Goal: Task Accomplishment & Management: Use online tool/utility

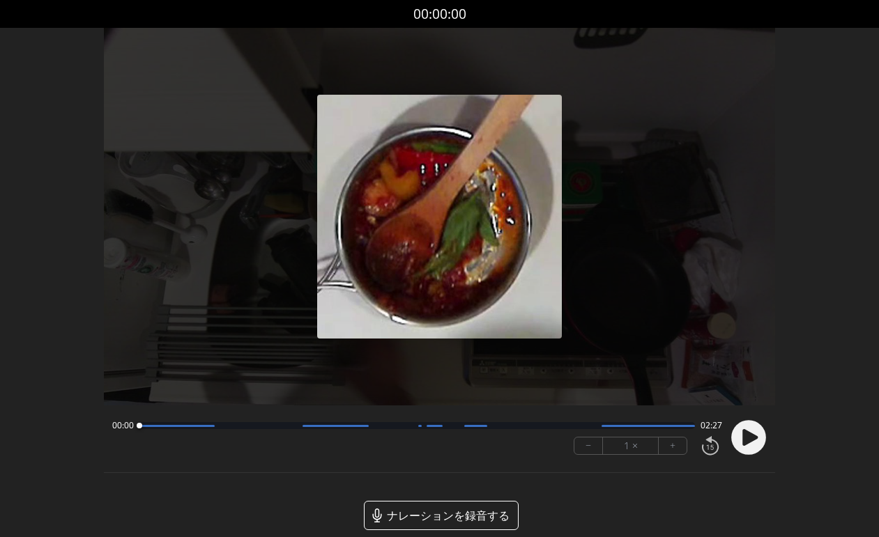
click at [747, 440] on icon at bounding box center [750, 437] width 15 height 17
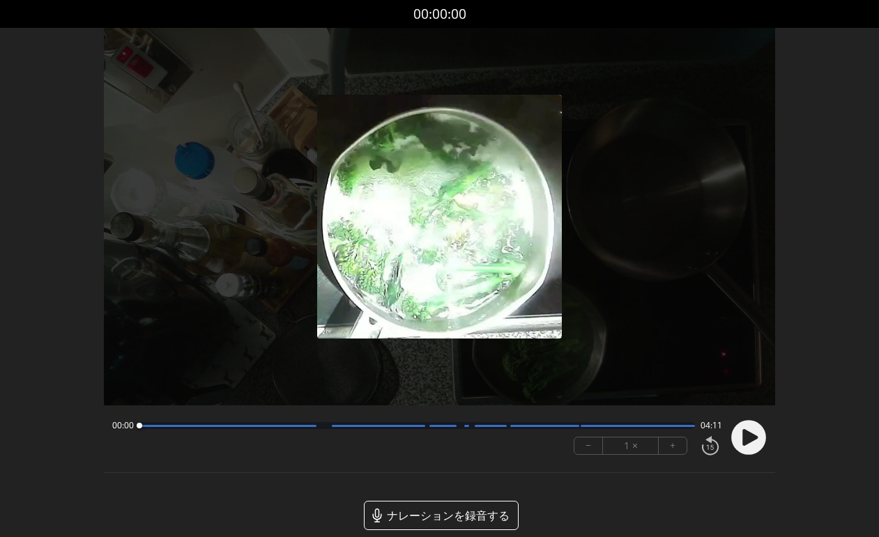
click at [742, 432] on circle at bounding box center [749, 437] width 35 height 35
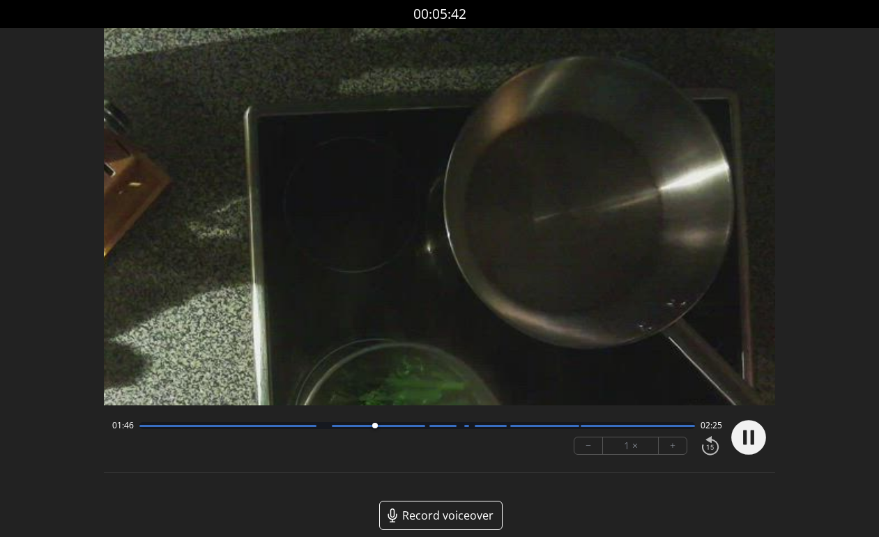
click at [671, 451] on button "+" at bounding box center [673, 446] width 28 height 17
click at [581, 448] on button "−" at bounding box center [588, 446] width 29 height 17
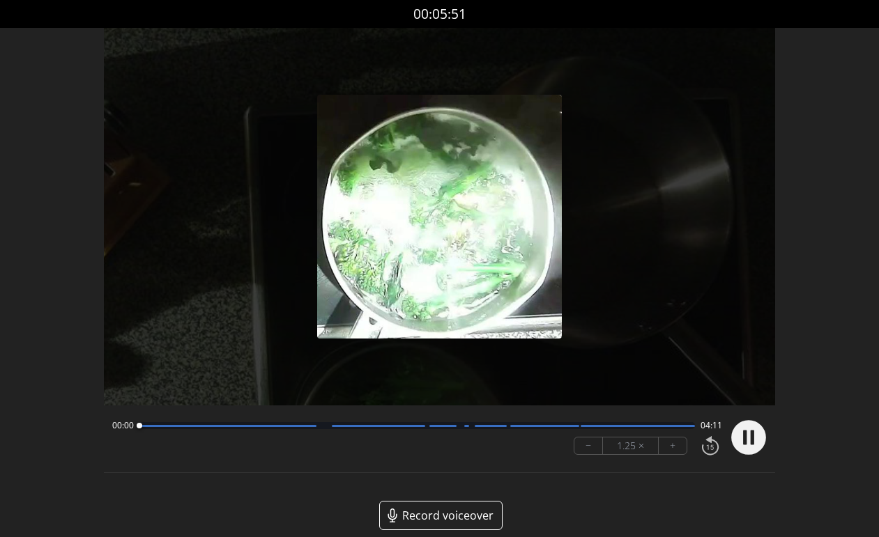
drag, startPoint x: 392, startPoint y: 427, endPoint x: 134, endPoint y: 428, distance: 257.9
click at [134, 428] on div at bounding box center [139, 426] width 19 height 19
click at [138, 427] on div "00:05 04:06" at bounding box center [417, 425] width 611 height 11
click at [141, 427] on div at bounding box center [417, 425] width 556 height 7
click at [728, 443] on div at bounding box center [746, 437] width 42 height 47
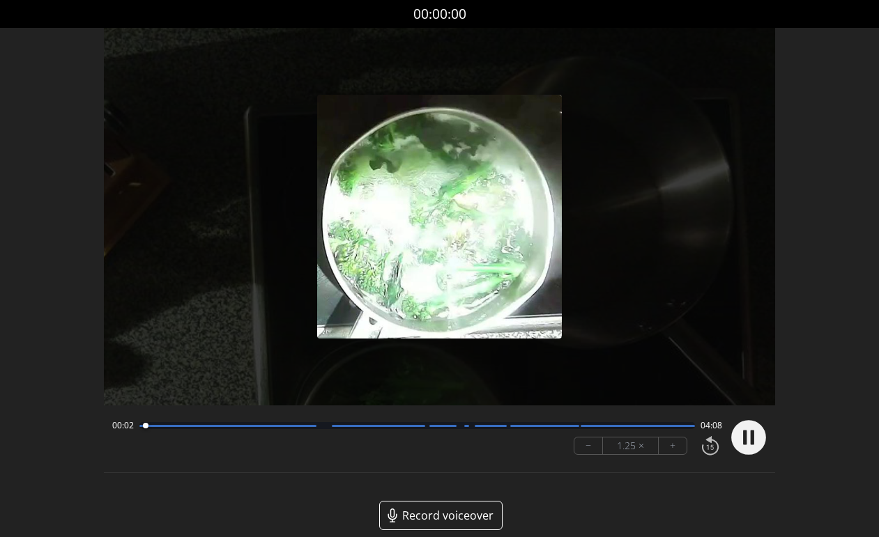
click at [752, 438] on icon at bounding box center [752, 438] width 3 height 15
click at [139, 428] on div at bounding box center [142, 426] width 6 height 6
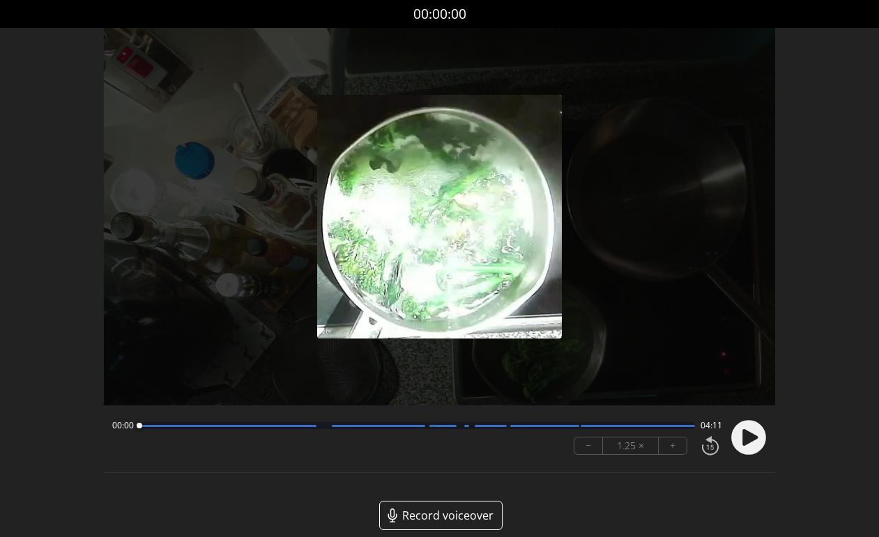
click at [751, 442] on icon at bounding box center [750, 437] width 15 height 17
